Goal: Task Accomplishment & Management: Manage account settings

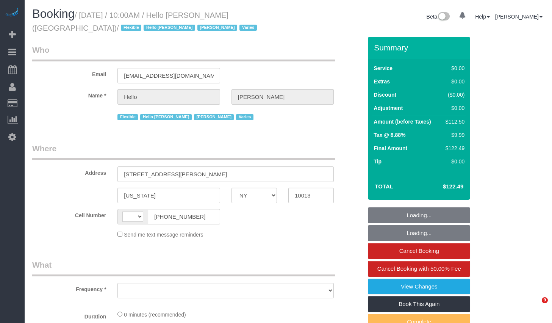
select select "NY"
select select "object:639"
select select "number:89"
select select "number:90"
select select "number:15"
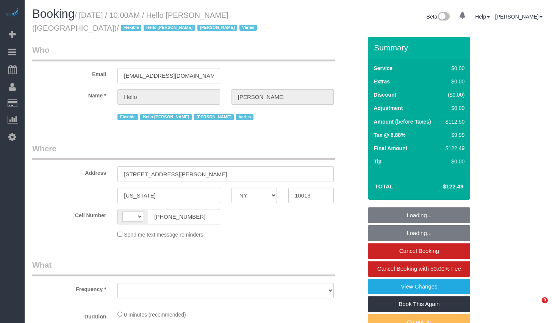
select select "number:6"
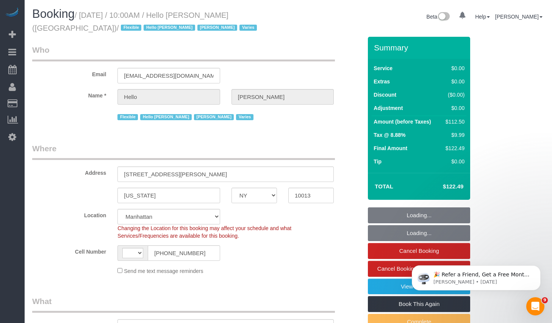
select select "string:[GEOGRAPHIC_DATA]"
select select "object:1035"
select select "spot1"
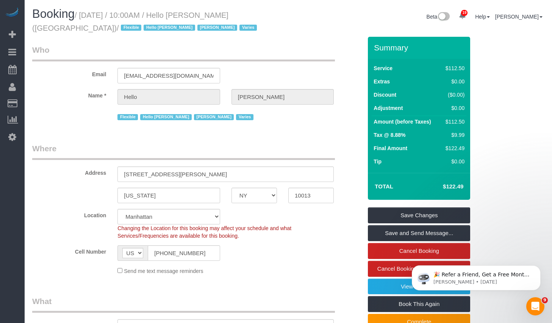
click at [100, 17] on small "/ September 16, 2025 / 10:00AM / Hello Alfred (NYC) / Flexible Hello Alfred Jac…" at bounding box center [145, 21] width 227 height 21
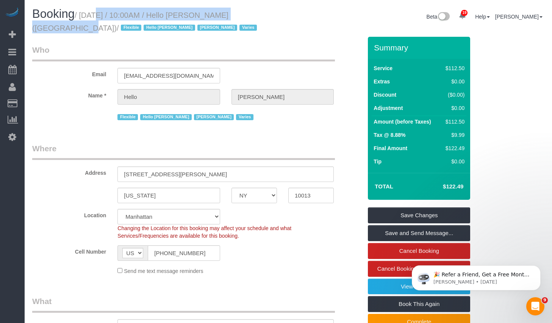
drag, startPoint x: 86, startPoint y: 15, endPoint x: 260, endPoint y: 17, distance: 174.0
click at [259, 17] on small "/ September 16, 2025 / 10:00AM / Hello Alfred (NYC) / Flexible Hello Alfred Jac…" at bounding box center [145, 21] width 227 height 21
copy small "September 16, 2025 / 10:00AM / Hello Alfred (NYC)"
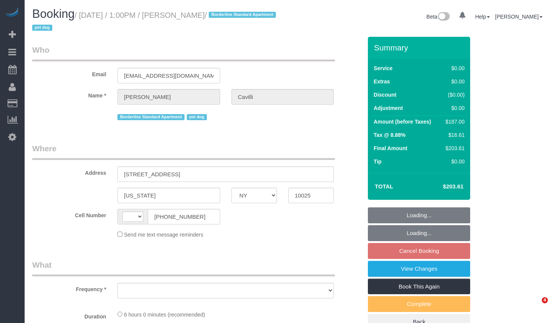
select select "NY"
select select "string:[GEOGRAPHIC_DATA]"
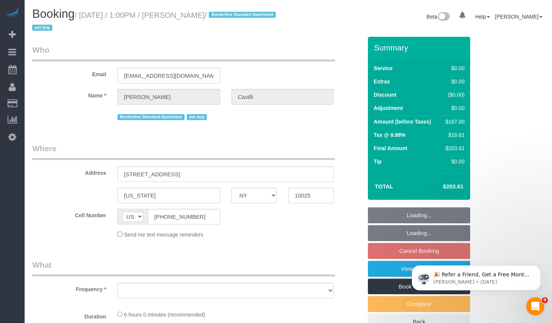
select select "string:stripe-pm_1RY8gG4VGloSiKo7or0hj2s2"
select select "object:685"
select select "spot2"
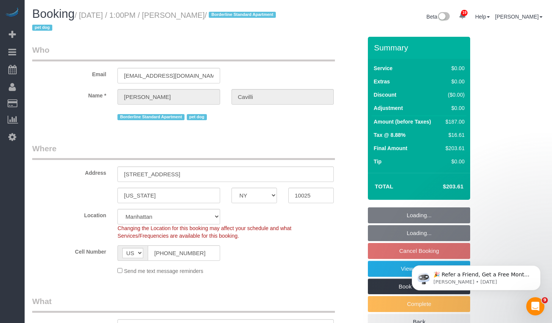
select select "object:1383"
select select "spot57"
select select "2"
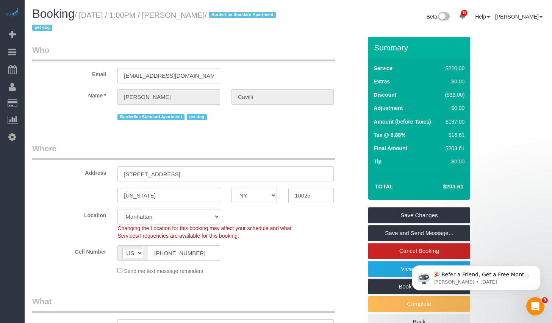
copy small "September 17, 2025 / 1:00PM / Christopher Cavilli"
drag, startPoint x: 86, startPoint y: 16, endPoint x: 258, endPoint y: 19, distance: 172.1
click at [258, 19] on small "/ September 17, 2025 / 1:00PM / Christopher Cavilli / Borderline Standard Apart…" at bounding box center [155, 21] width 246 height 21
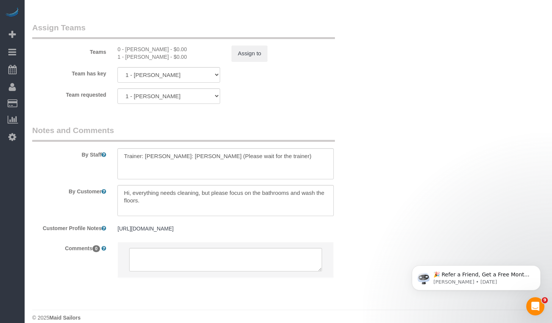
scroll to position [1022, 0]
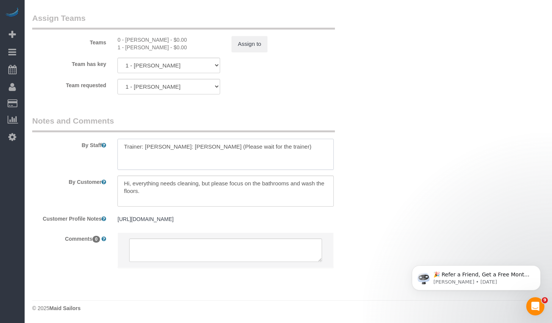
drag, startPoint x: 263, startPoint y: 156, endPoint x: 94, endPoint y: 155, distance: 168.7
click at [94, 155] on div "By Staff" at bounding box center [198, 142] width 342 height 55
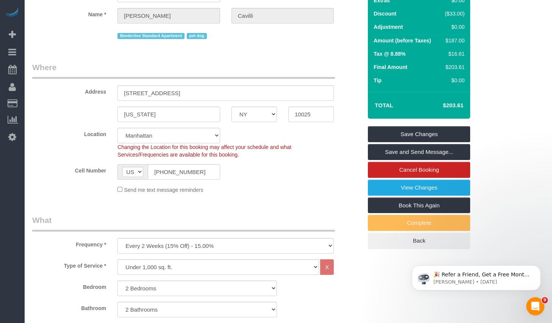
scroll to position [0, 0]
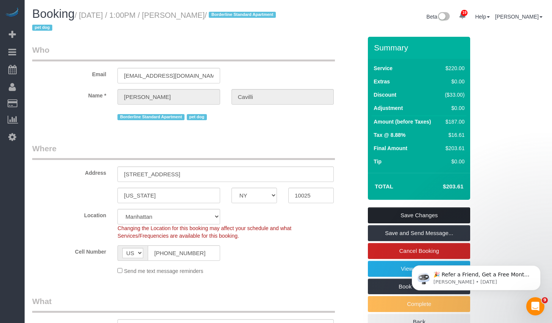
type textarea "Trainer: Xiomara Inga"
click at [380, 213] on link "Save Changes" at bounding box center [419, 215] width 102 height 16
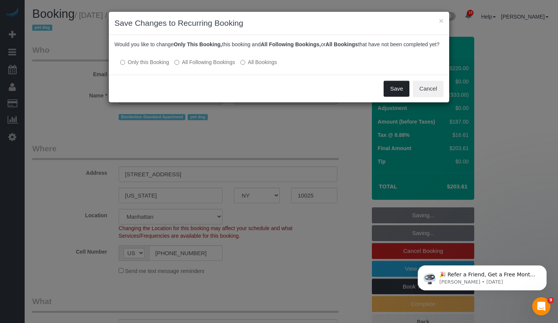
click at [404, 97] on button "Save" at bounding box center [397, 89] width 26 height 16
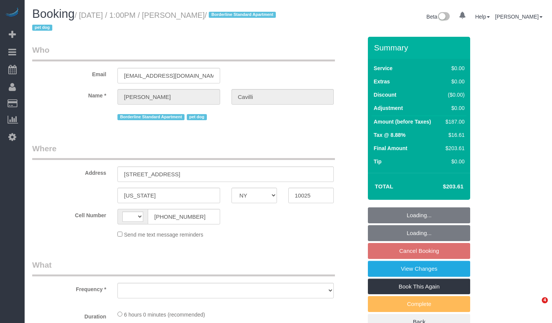
select select "NY"
select select "string:[GEOGRAPHIC_DATA]"
select select "object:799"
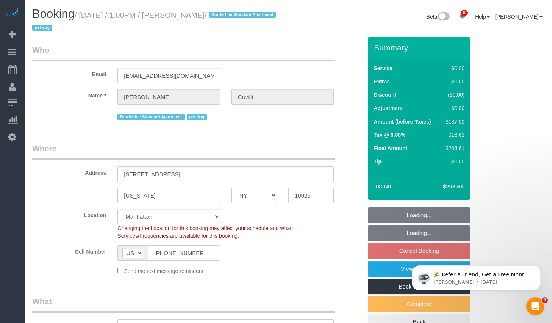
select select "string:stripe-pm_1RY8gG4VGloSiKo7or0hj2s2"
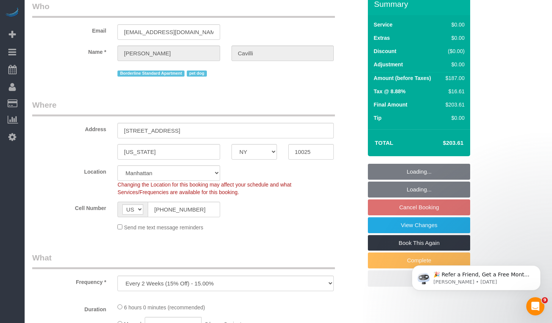
select select "object:809"
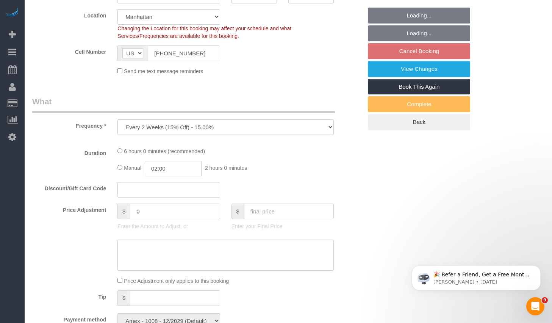
select select "2"
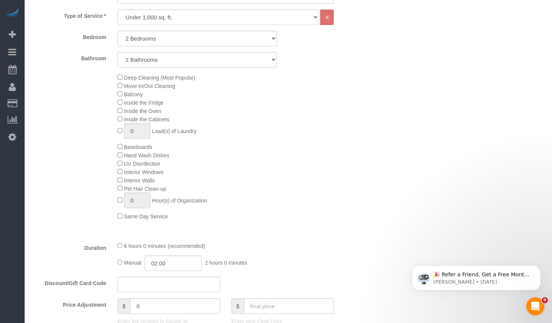
select select "spot2"
select select "number:89"
select select "number:90"
select select "number:13"
select select "number:5"
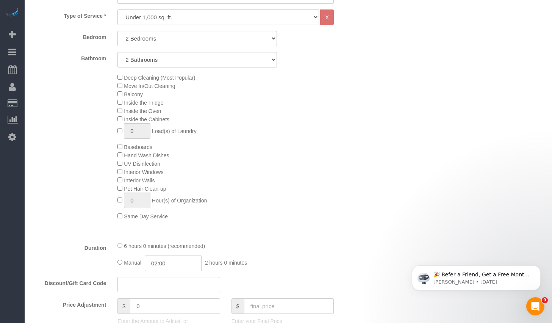
select select "2"
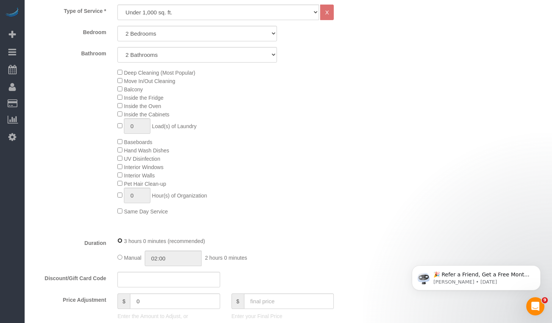
select select "spot57"
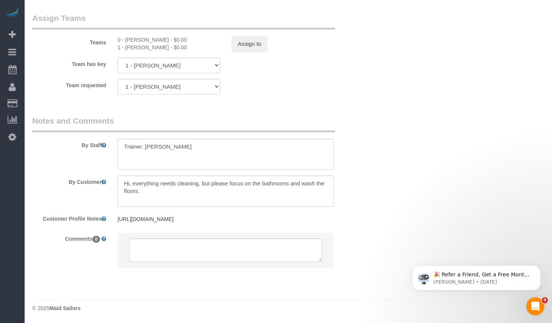
scroll to position [892, 0]
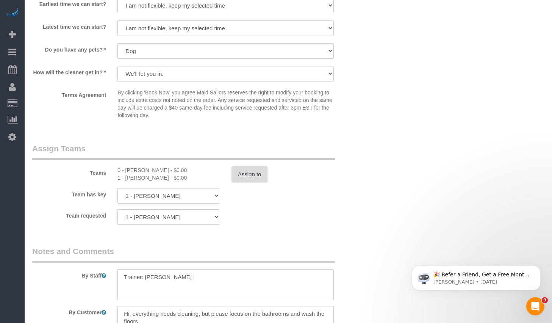
click at [255, 172] on button "Assign to" at bounding box center [250, 174] width 36 height 16
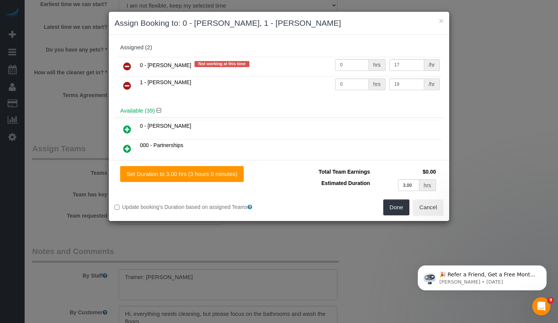
click at [129, 65] on icon at bounding box center [127, 66] width 8 height 9
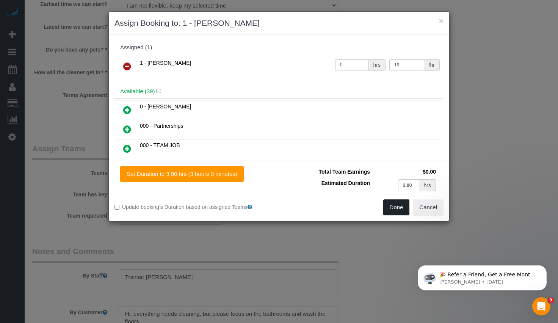
click at [392, 204] on button "Done" at bounding box center [396, 207] width 27 height 16
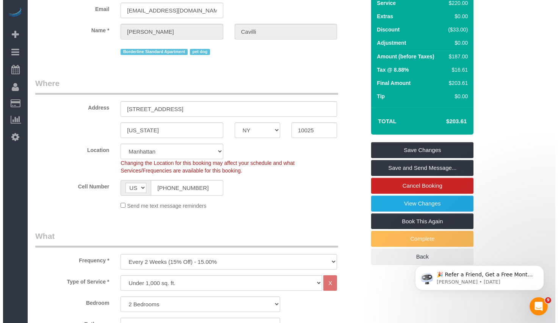
scroll to position [0, 0]
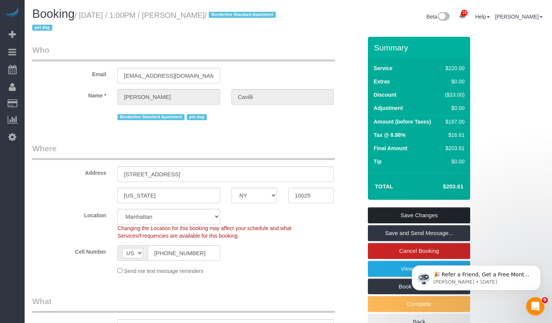
click at [402, 215] on link "Save Changes" at bounding box center [419, 215] width 102 height 16
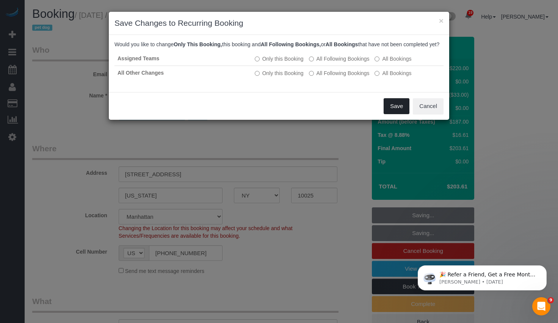
click at [396, 114] on button "Save" at bounding box center [397, 106] width 26 height 16
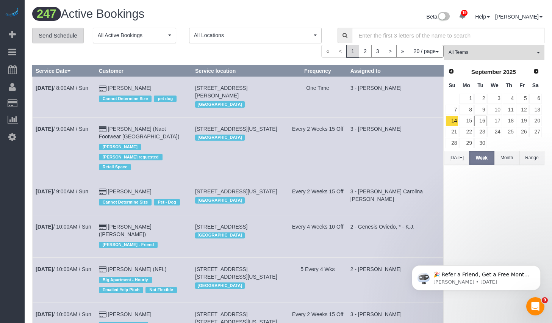
click at [53, 36] on link "Send Schedule" at bounding box center [58, 36] width 52 height 16
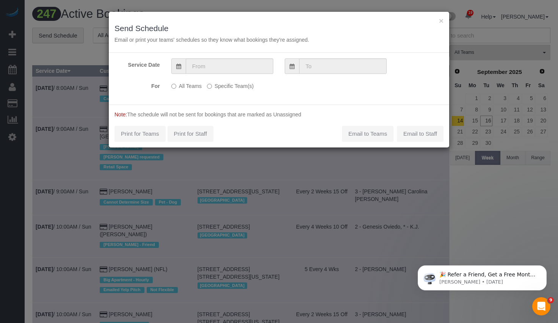
click at [217, 86] on label "Specific Team(s)" at bounding box center [230, 85] width 47 height 10
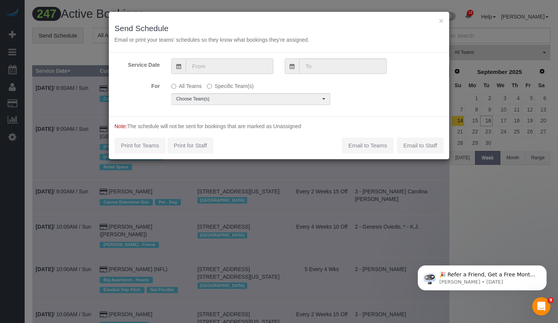
click at [225, 69] on input "text" at bounding box center [230, 66] width 88 height 16
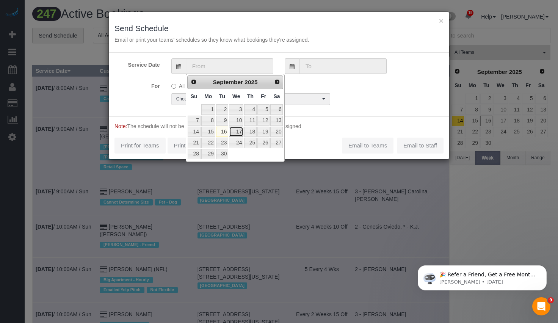
click at [234, 133] on link "17" at bounding box center [236, 132] width 14 height 10
type input "09/17/2025"
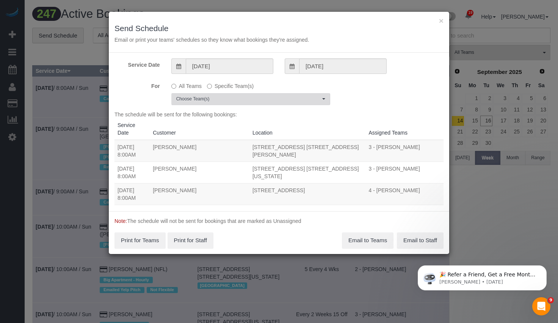
click at [217, 101] on span "Choose Team(s)" at bounding box center [248, 99] width 144 height 6
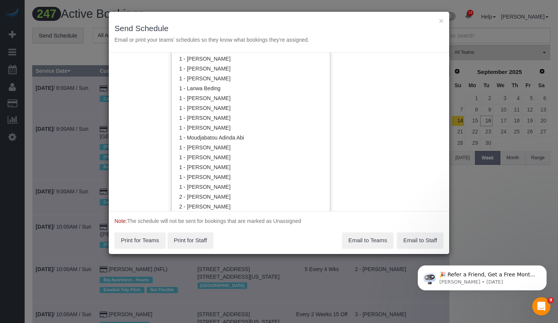
scroll to position [425, 0]
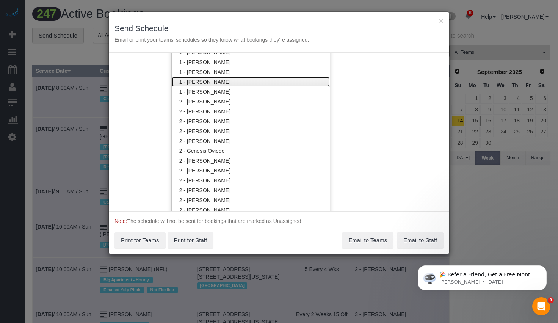
click at [213, 84] on link "1 - [PERSON_NAME]" at bounding box center [251, 82] width 158 height 10
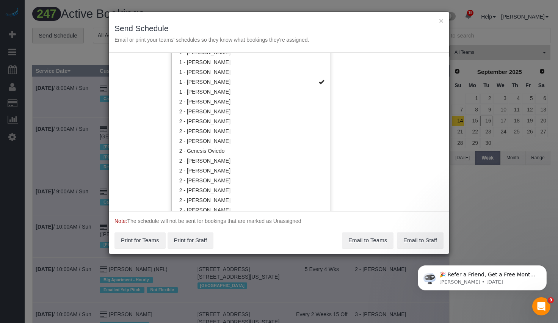
click at [384, 109] on div "Service Date 09/17/2025 09/17/2025 For All Teams Specific Team(s) 1 - Xiomara I…" at bounding box center [279, 132] width 340 height 158
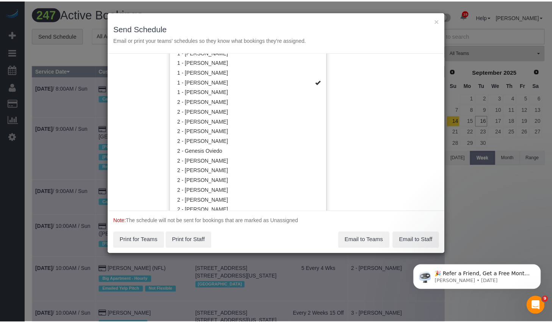
scroll to position [0, 0]
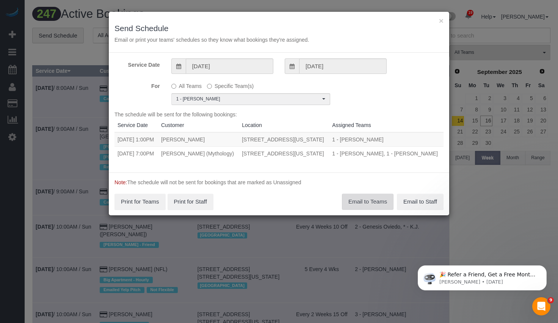
click at [357, 210] on button "Email to Teams" at bounding box center [368, 202] width 52 height 16
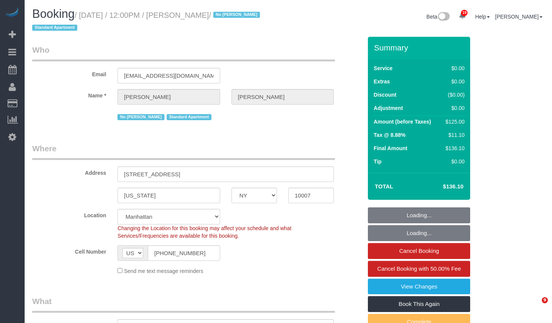
select select "NY"
select select "number:60"
select select "number:72"
select select "number:15"
select select "number:5"
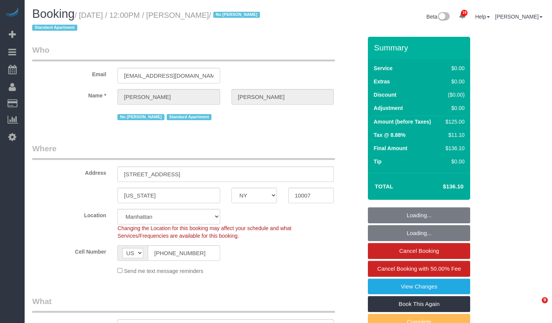
select select "spot1"
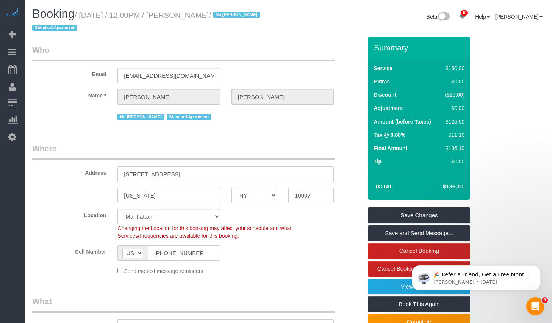
drag, startPoint x: 201, startPoint y: 16, endPoint x: 241, endPoint y: 18, distance: 40.6
click at [241, 18] on small "/ September 16, 2025 / 12:00PM / Cindy Zhang / No Ana Rodriguez Standard Apartm…" at bounding box center [147, 21] width 230 height 21
copy small "Cindy Zhang"
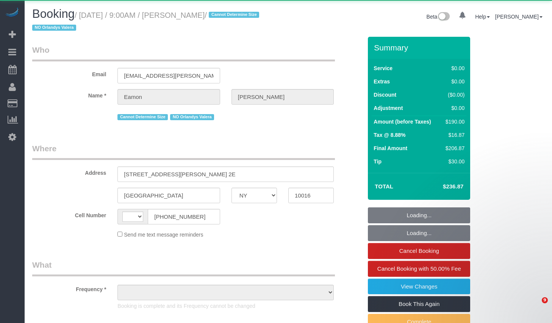
select select "NY"
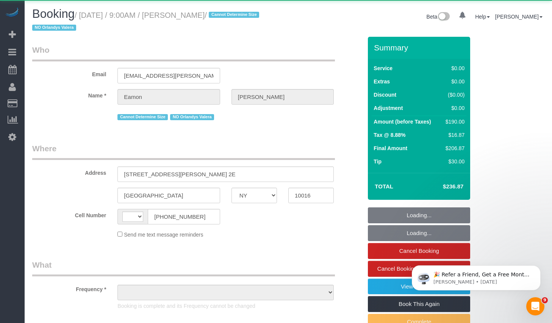
select select "object:557"
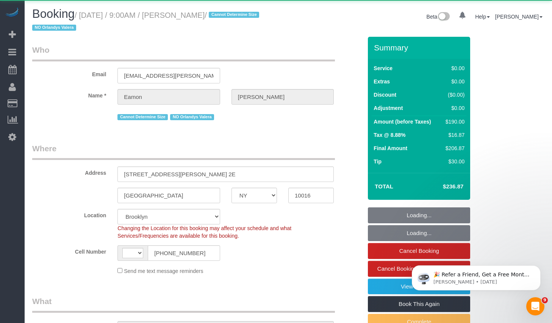
select select "string:stripe-pm_1S3hZ94VGloSiKo72zB0xEVE"
select select "2"
select select "number:89"
select select "number:90"
select select "number:15"
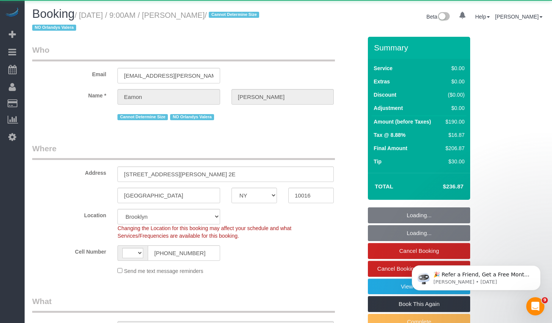
select select "number:5"
select select "object:1058"
select select "string:[GEOGRAPHIC_DATA]"
select select "spot1"
select select "2"
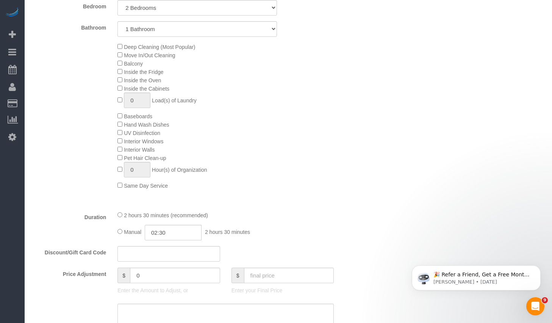
scroll to position [540, 0]
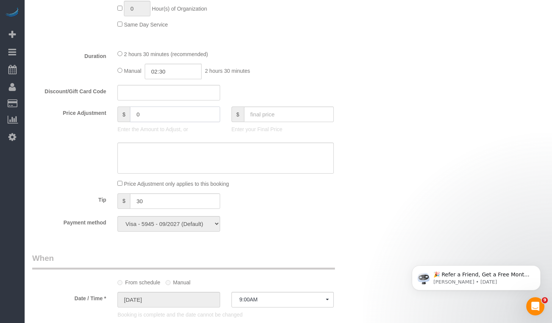
drag, startPoint x: 152, startPoint y: 114, endPoint x: 73, endPoint y: 112, distance: 78.9
click at [73, 112] on div "Price Adjustment $ 0 Enter the Amount to Adjust, or $ Enter your Final Price" at bounding box center [198, 122] width 342 height 30
type input "-50"
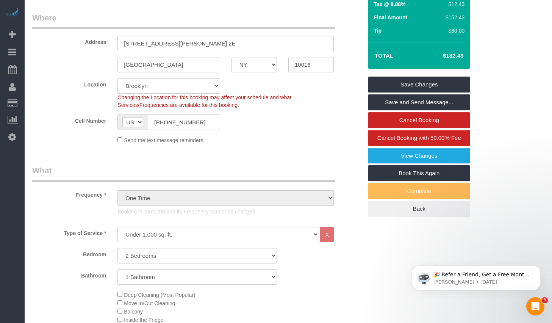
scroll to position [0, 0]
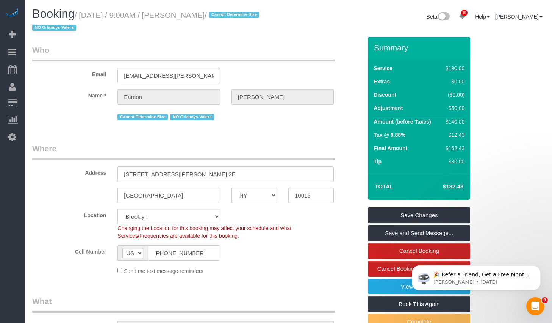
click at [293, 273] on div "Send me text message reminders" at bounding box center [226, 271] width 228 height 8
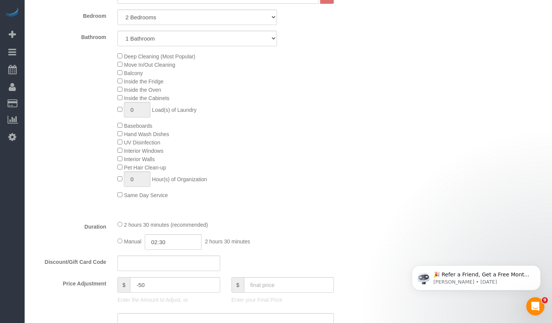
scroll to position [499, 0]
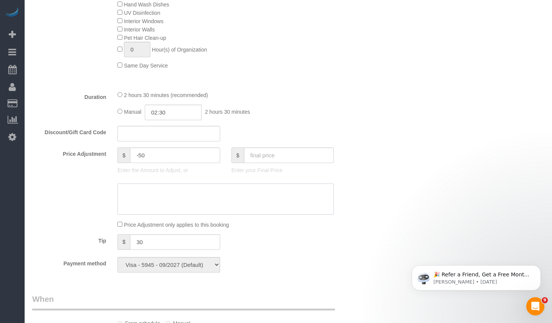
click at [191, 195] on textarea at bounding box center [226, 198] width 216 height 31
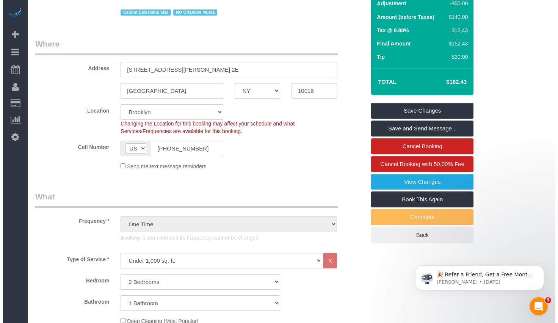
scroll to position [0, 0]
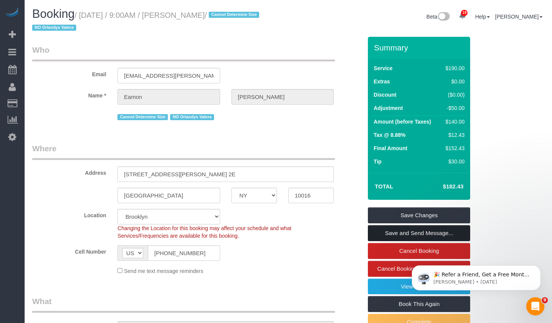
type textarea "Refund"
click at [401, 237] on link "Save and Send Message..." at bounding box center [419, 233] width 102 height 16
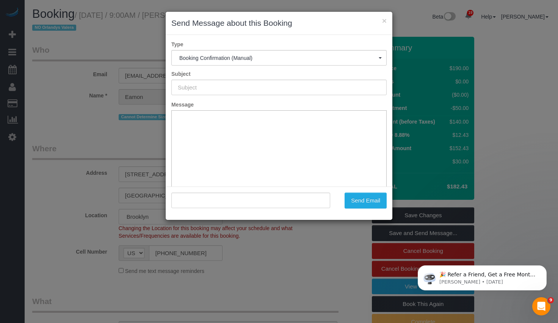
type input "Cleaning Confirmed for [DATE] 9:00am"
type input ""[PERSON_NAME]" <[PERSON_NAME][EMAIL_ADDRESS][PERSON_NAME][DOMAIN_NAME]>"
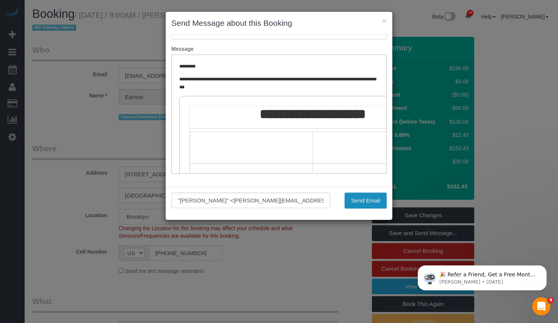
click at [362, 200] on button "Send Email" at bounding box center [366, 201] width 42 height 16
